Goal: Find specific page/section: Find specific page/section

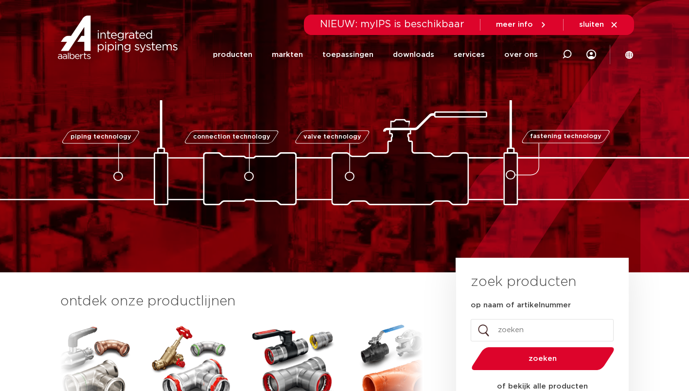
click at [523, 331] on input "op naam of artikelnummer" at bounding box center [542, 330] width 143 height 22
type input "voordeelbox"
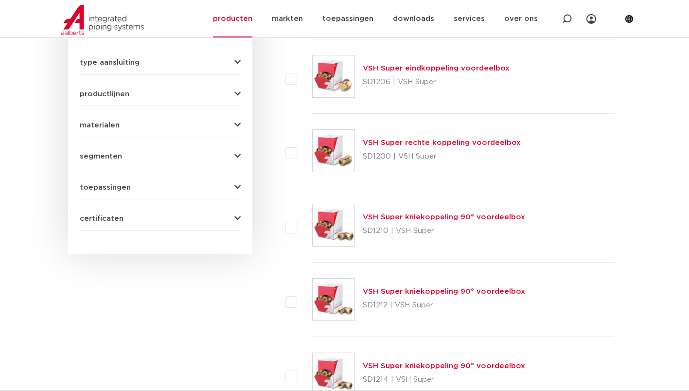
scroll to position [572, 0]
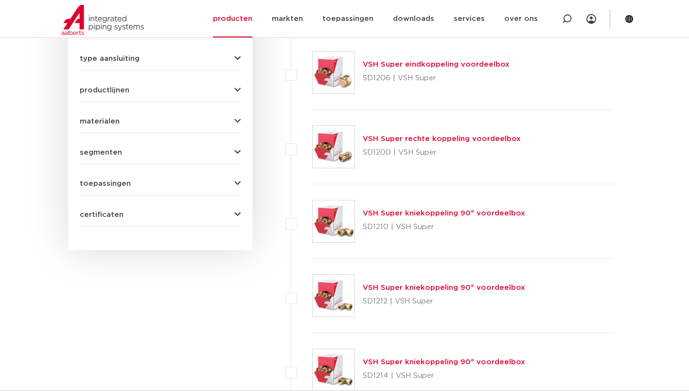
click at [333, 148] on img at bounding box center [334, 147] width 42 height 42
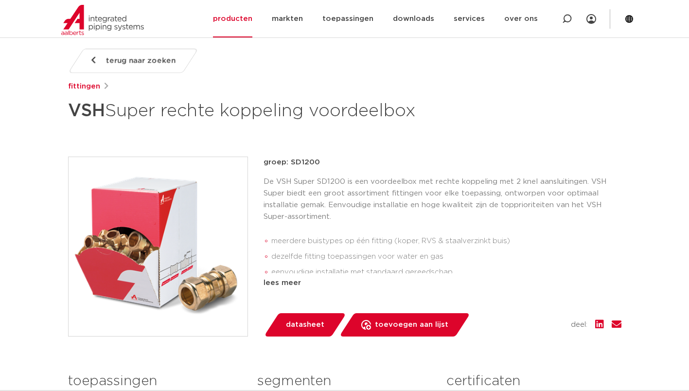
scroll to position [126, 0]
